Goal: Navigation & Orientation: Find specific page/section

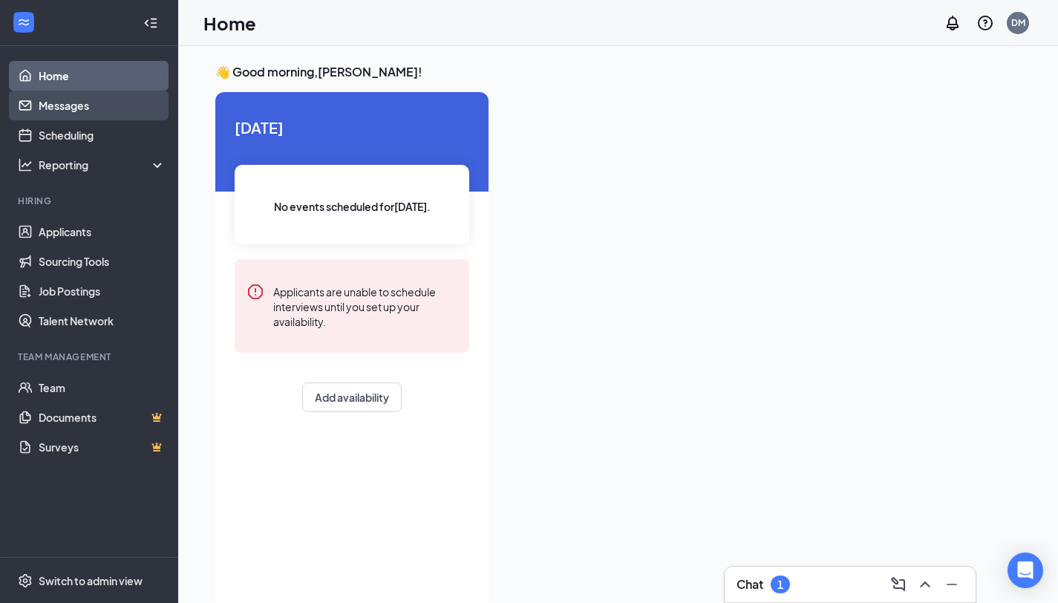
click at [89, 106] on link "Messages" at bounding box center [102, 106] width 127 height 30
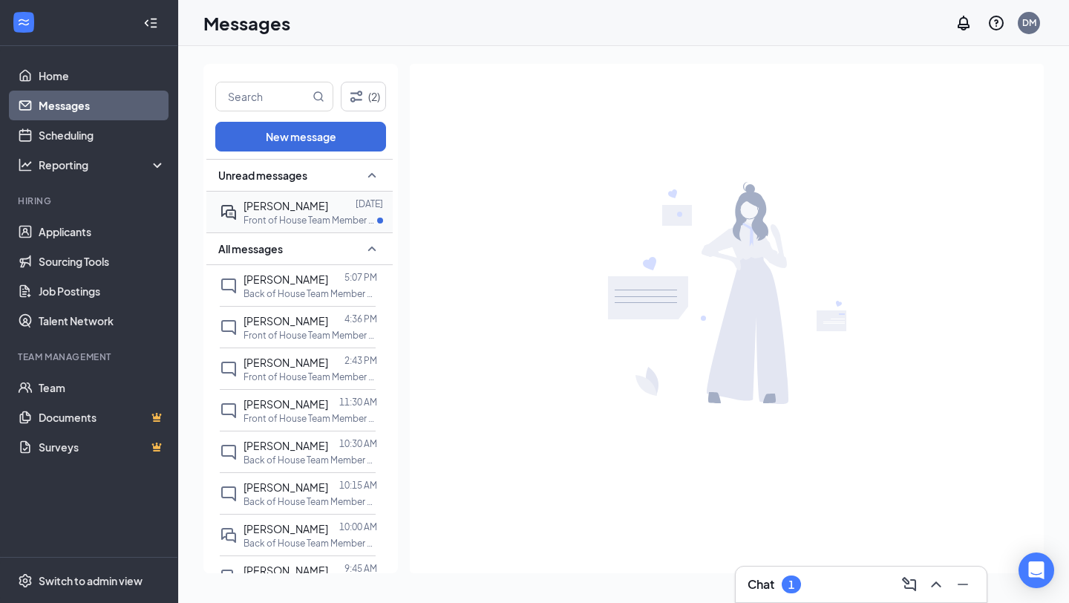
click at [327, 226] on div "[PERSON_NAME] [DATE] Front of House Team Member at [GEOGRAPHIC_DATA]" at bounding box center [298, 211] width 156 height 41
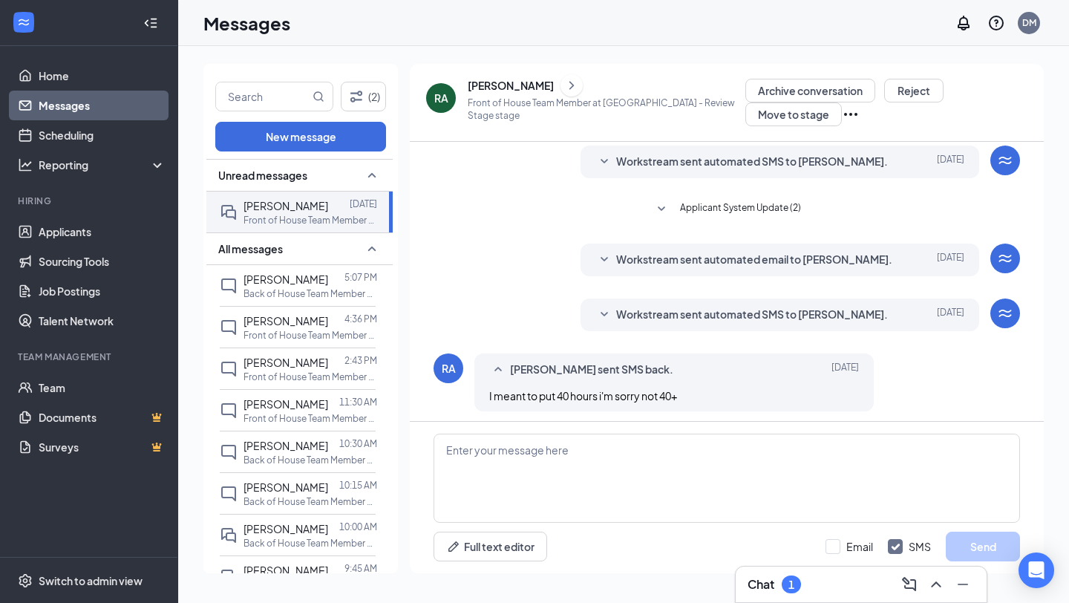
scroll to position [264, 0]
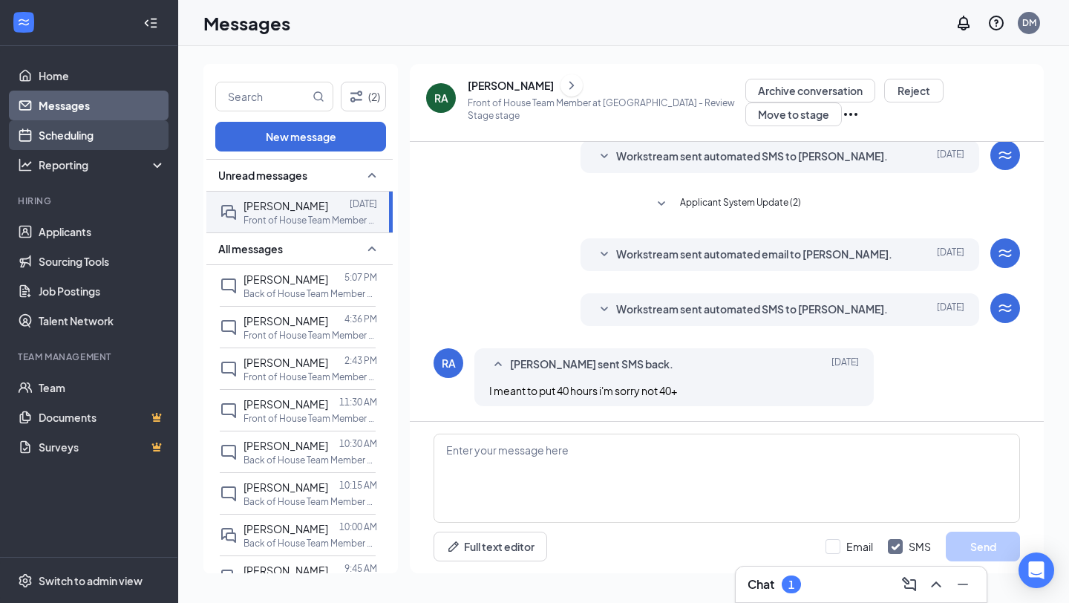
click at [77, 145] on link "Scheduling" at bounding box center [102, 135] width 127 height 30
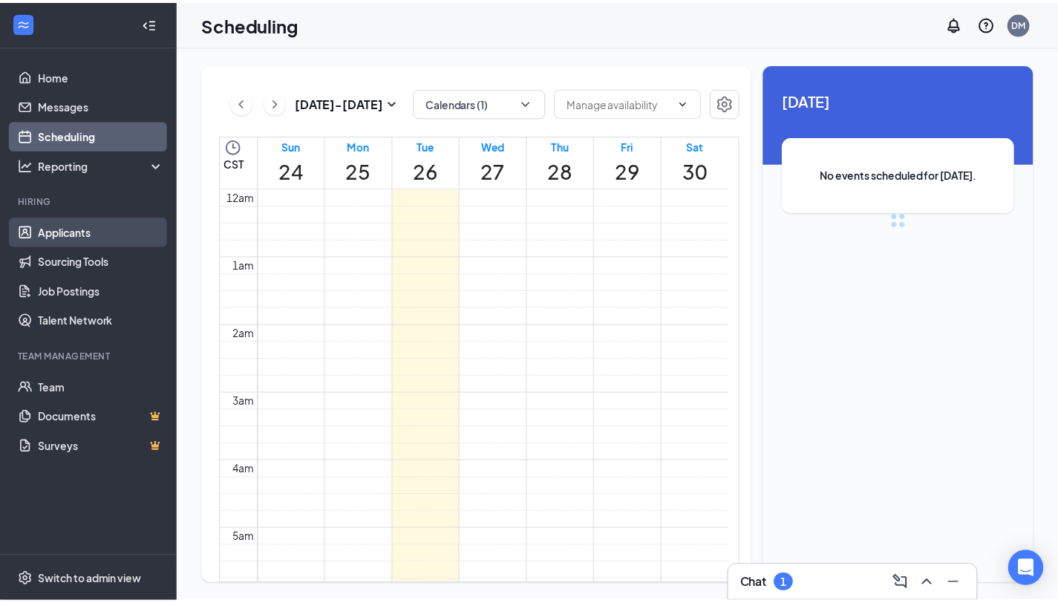
scroll to position [730, 0]
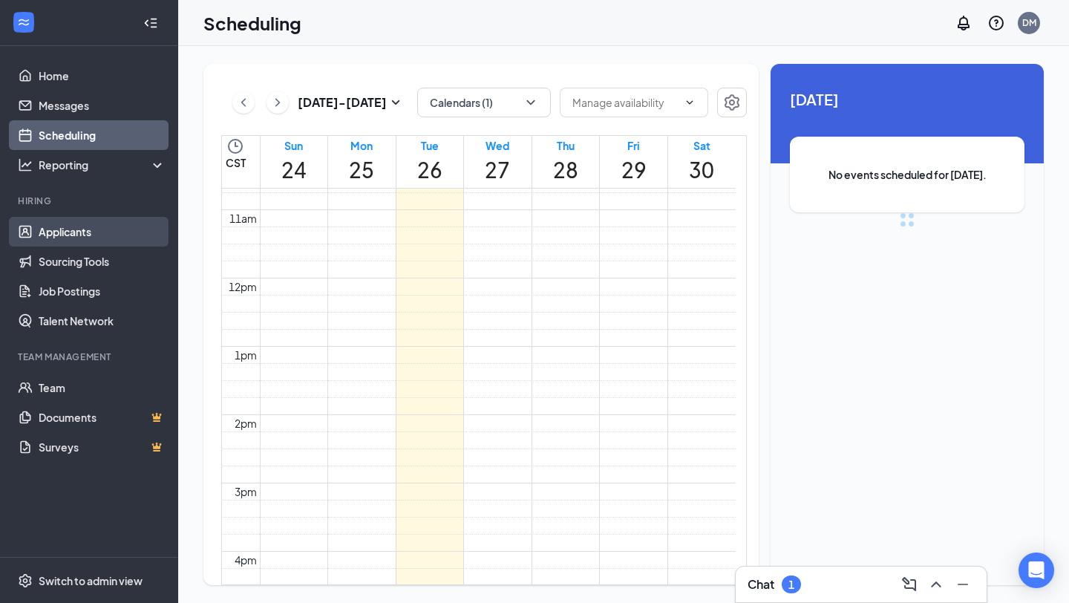
click at [76, 230] on link "Applicants" at bounding box center [102, 232] width 127 height 30
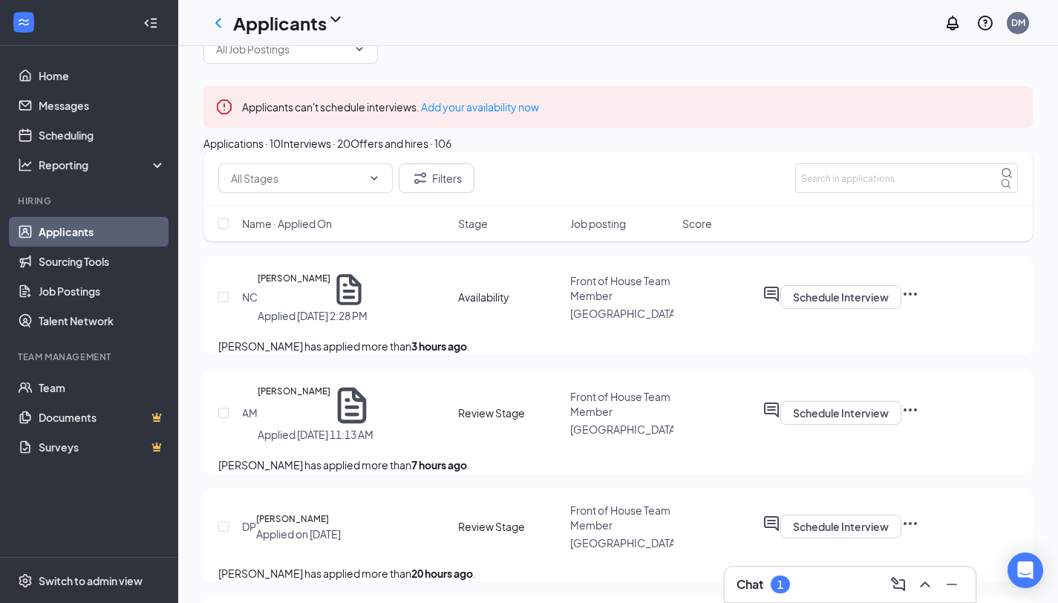
scroll to position [31, 0]
click at [350, 150] on div "Interviews · 20" at bounding box center [316, 142] width 70 height 16
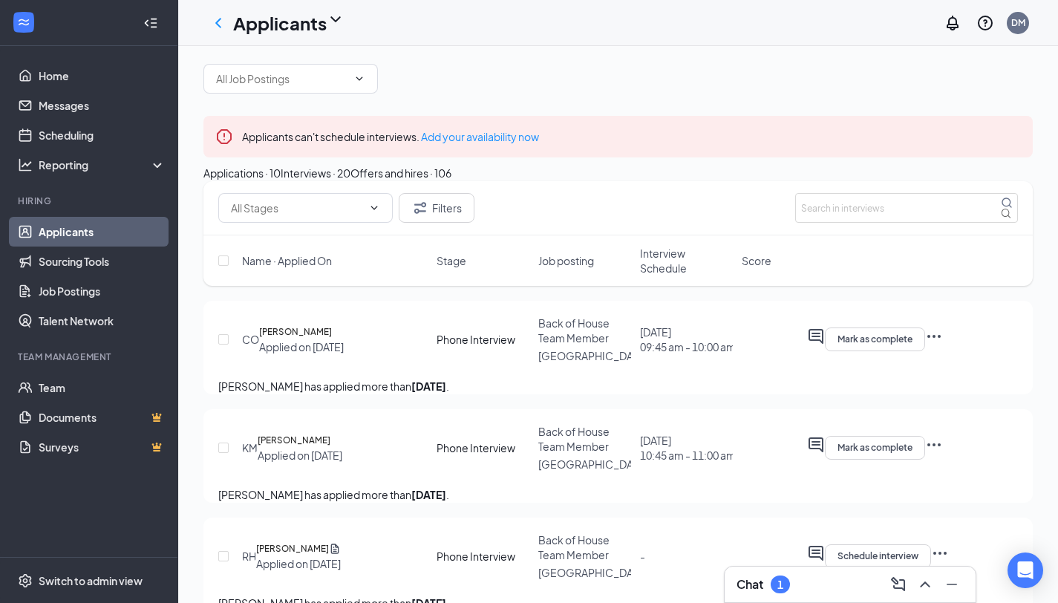
click at [281, 181] on div "Applications · 10" at bounding box center [241, 173] width 77 height 16
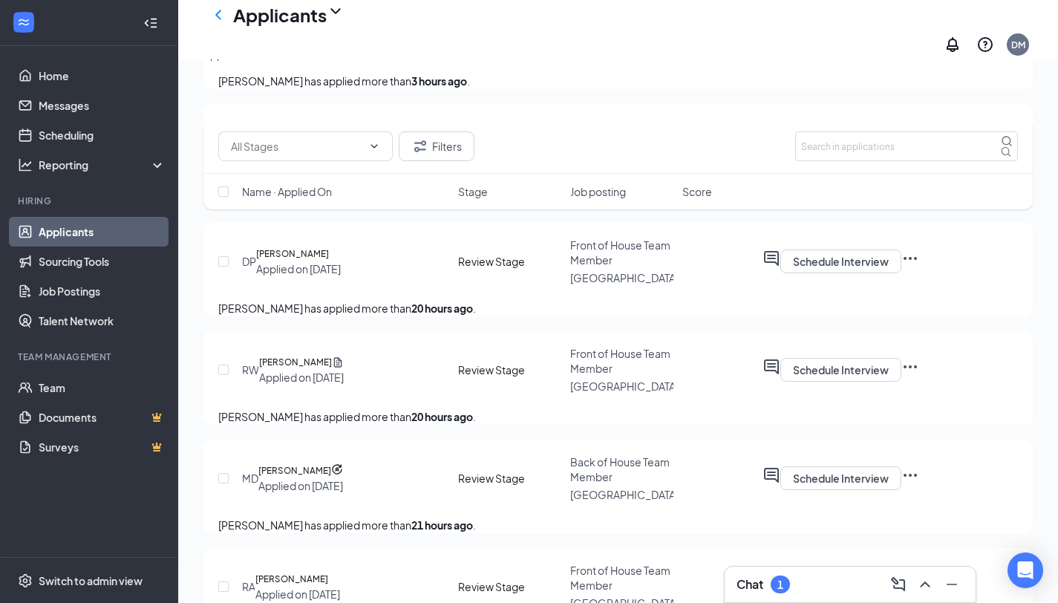
scroll to position [364, 0]
